Goal: Information Seeking & Learning: Learn about a topic

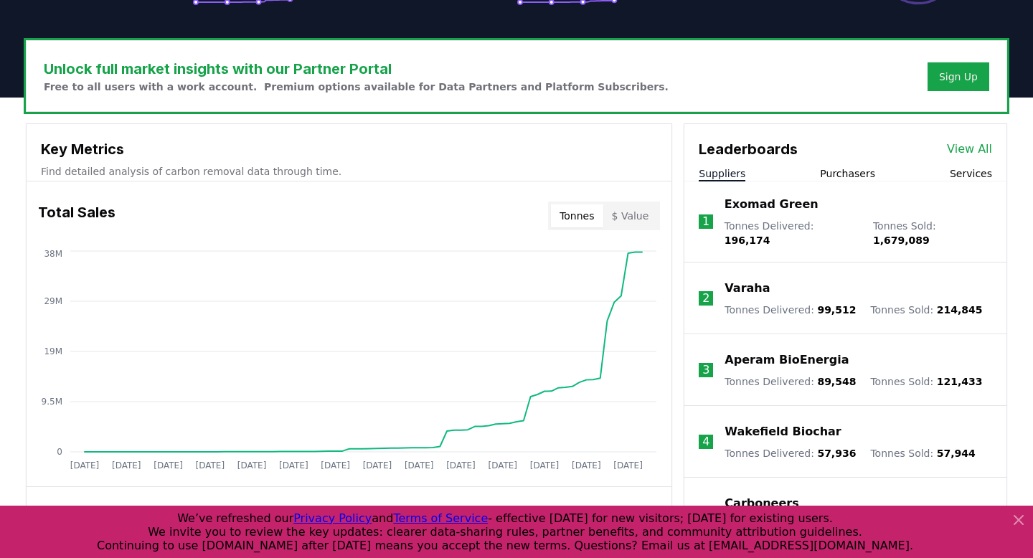
scroll to position [441, 0]
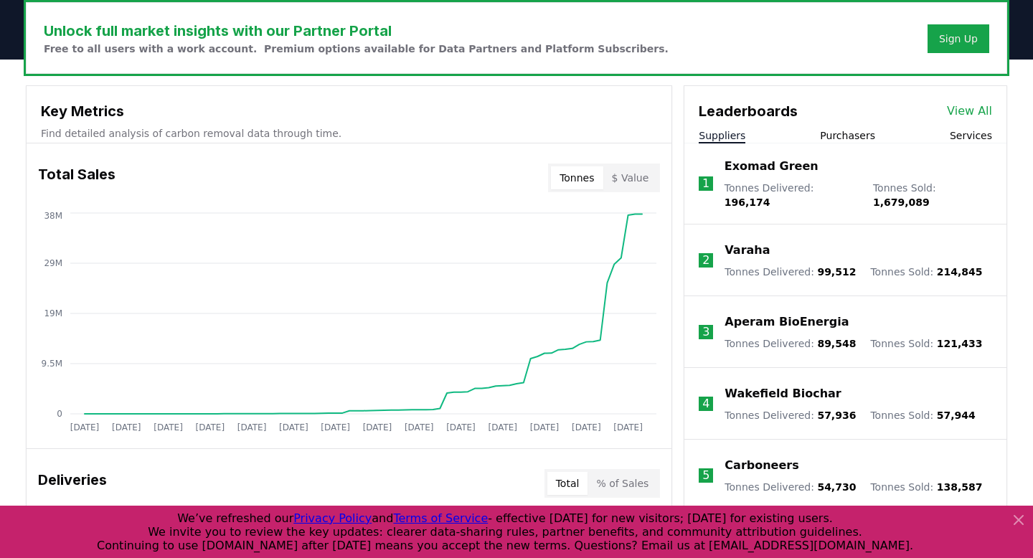
click at [743, 242] on p "Varaha" at bounding box center [746, 250] width 45 height 17
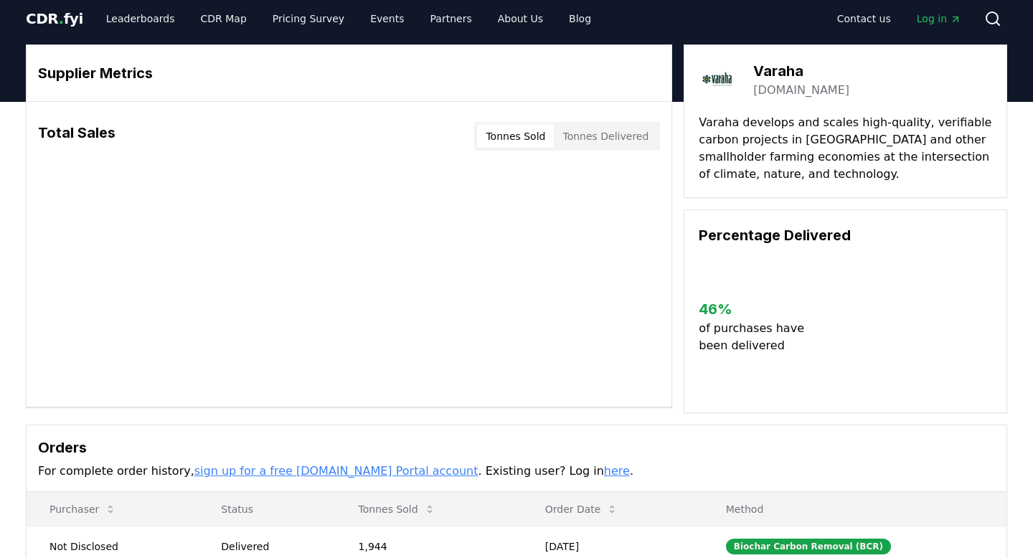
scroll to position [6, 0]
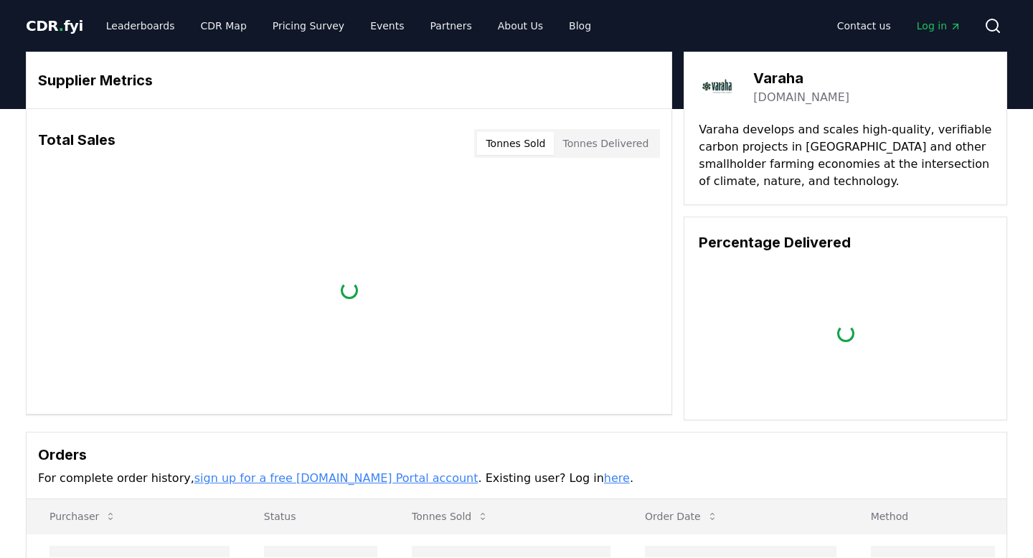
scroll to position [6, 0]
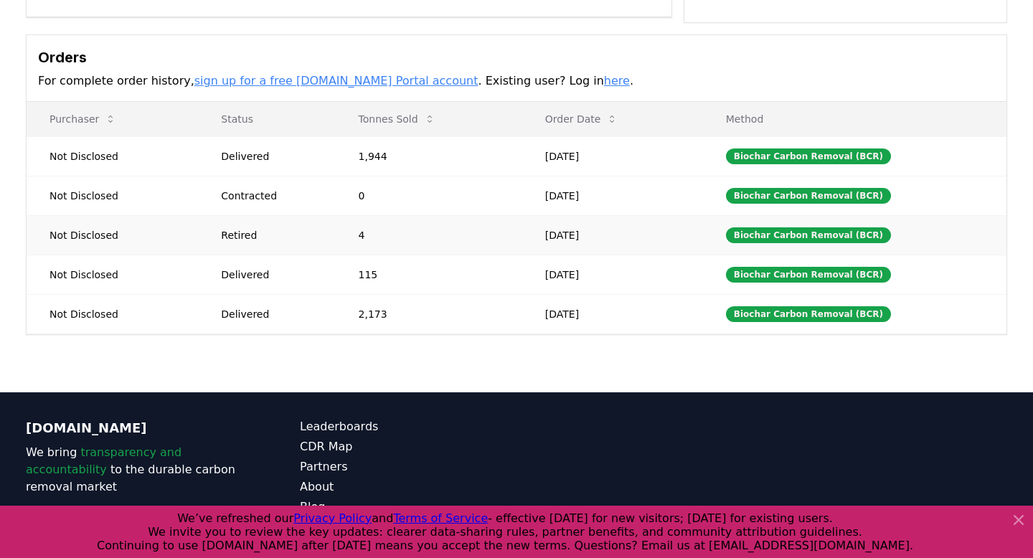
scroll to position [395, 0]
